Goal: Check status: Check status

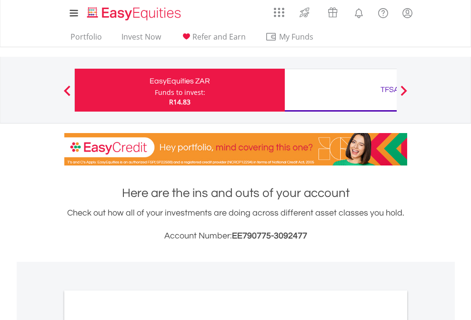
click at [155, 90] on div "Funds to invest:" at bounding box center [180, 93] width 50 height 10
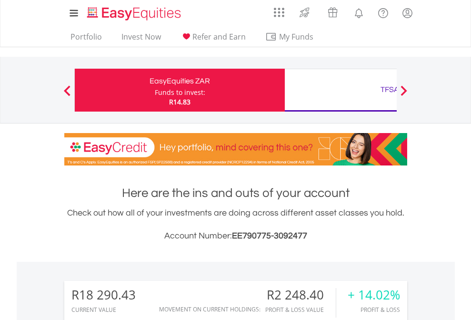
scroll to position [91, 150]
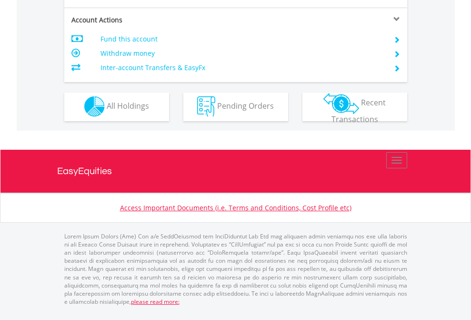
scroll to position [890, 0]
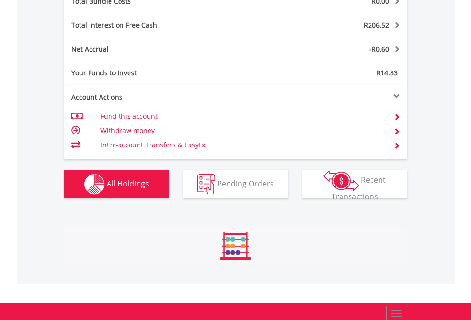
scroll to position [91, 150]
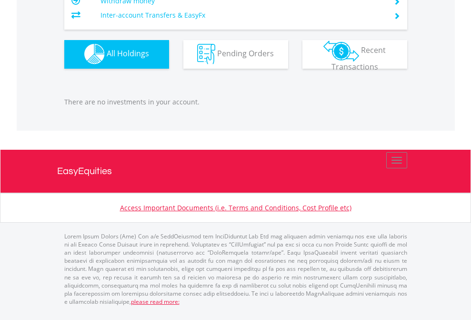
scroll to position [91, 150]
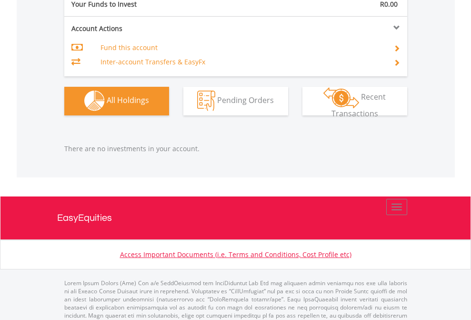
scroll to position [943, 0]
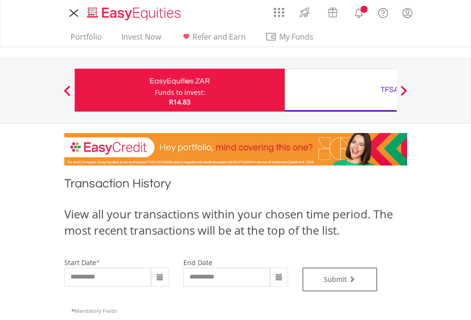
type input "**********"
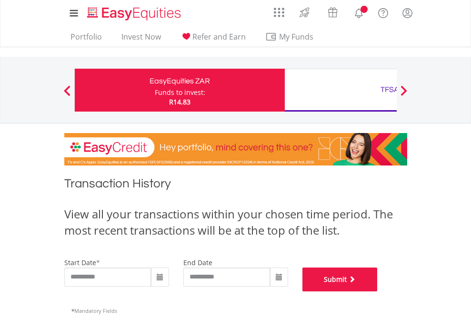
click at [378, 291] on button "Submit" at bounding box center [339, 279] width 75 height 24
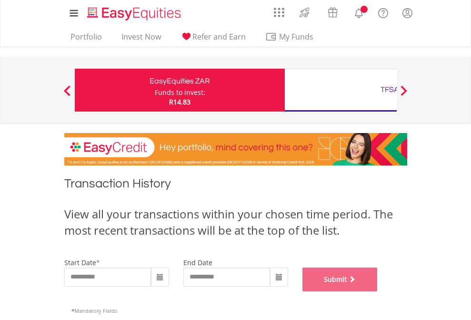
scroll to position [386, 0]
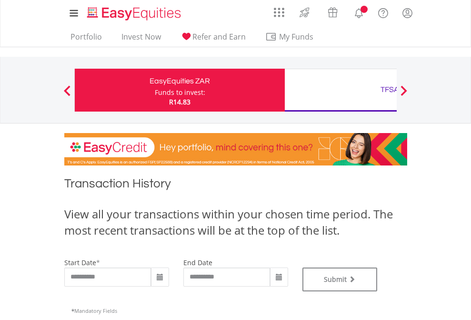
click at [340, 90] on div "TFSA" at bounding box center [389, 89] width 199 height 13
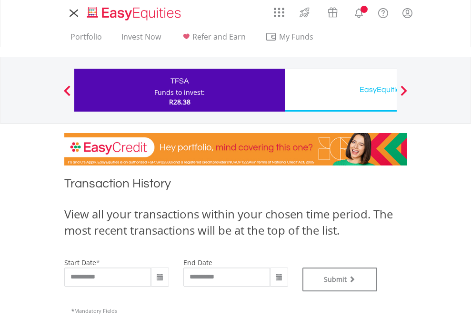
type input "**********"
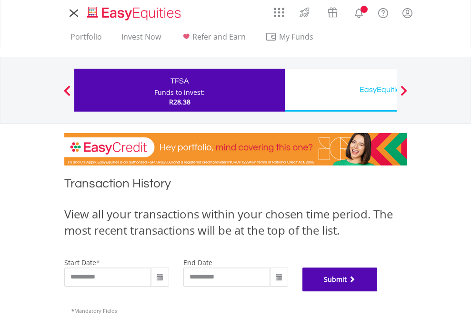
click at [378, 291] on button "Submit" at bounding box center [339, 279] width 75 height 24
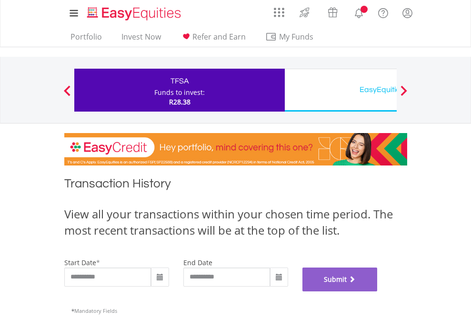
scroll to position [386, 0]
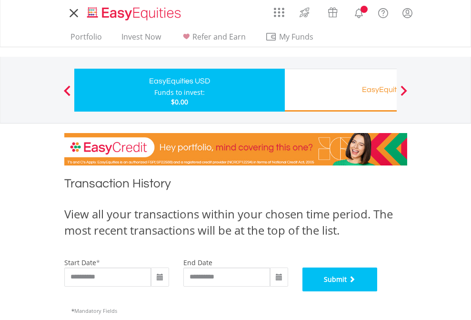
click at [378, 291] on button "Submit" at bounding box center [339, 279] width 75 height 24
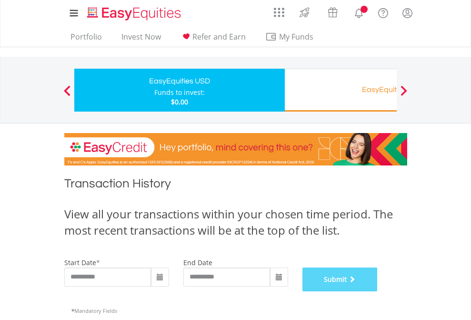
scroll to position [386, 0]
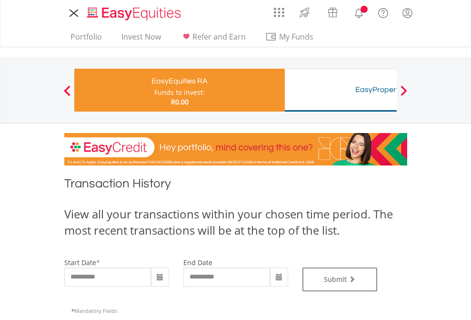
type input "**********"
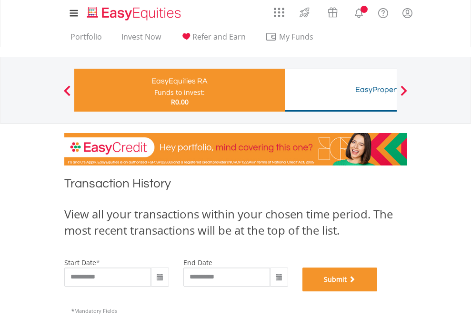
click at [378, 291] on button "Submit" at bounding box center [339, 279] width 75 height 24
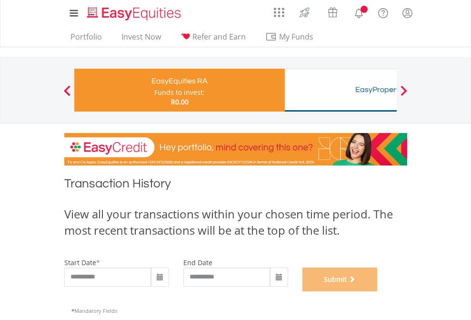
scroll to position [386, 0]
